Goal: Task Accomplishment & Management: Manage account settings

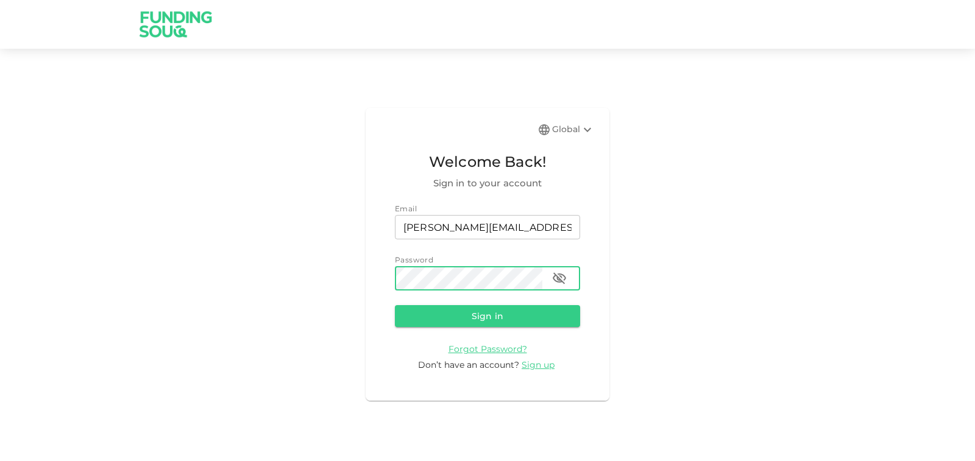
click at [416, 316] on button "Sign in" at bounding box center [487, 316] width 185 height 22
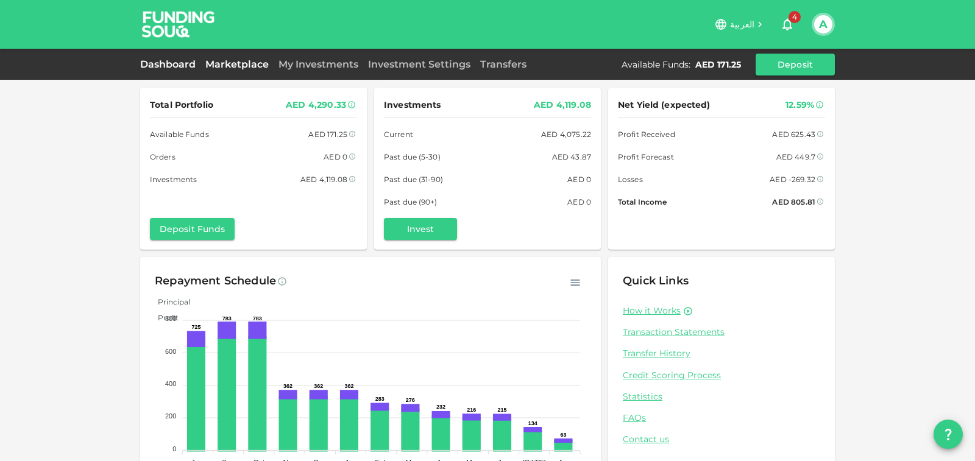
click at [228, 65] on link "Marketplace" at bounding box center [237, 65] width 73 height 12
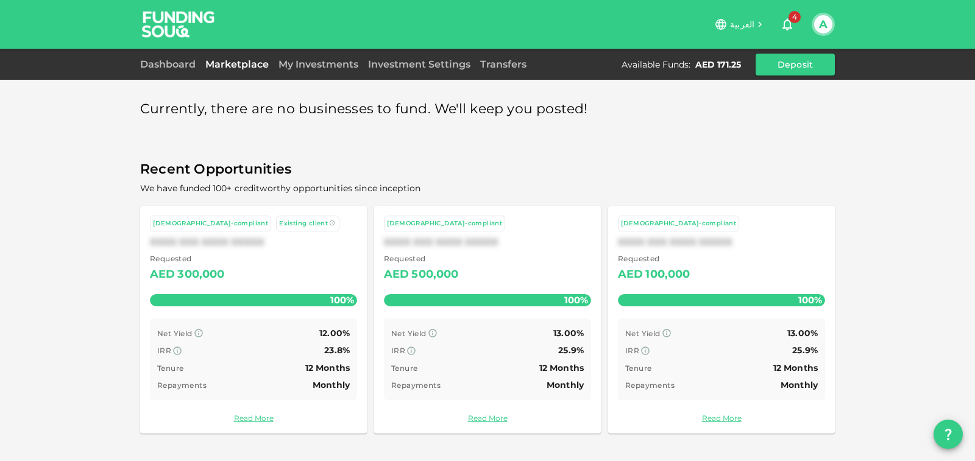
click at [822, 25] on button "A" at bounding box center [823, 24] width 18 height 18
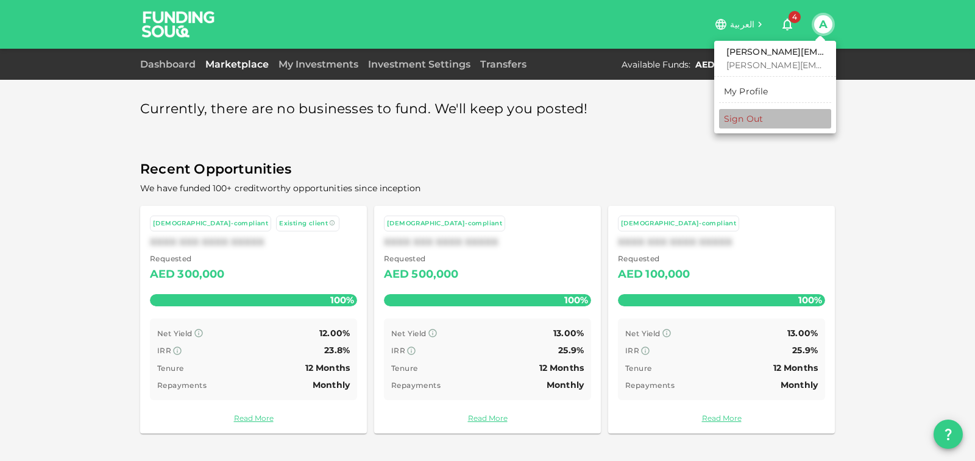
click at [744, 121] on div "Sign Out" at bounding box center [743, 119] width 39 height 12
